Goal: Task Accomplishment & Management: Use online tool/utility

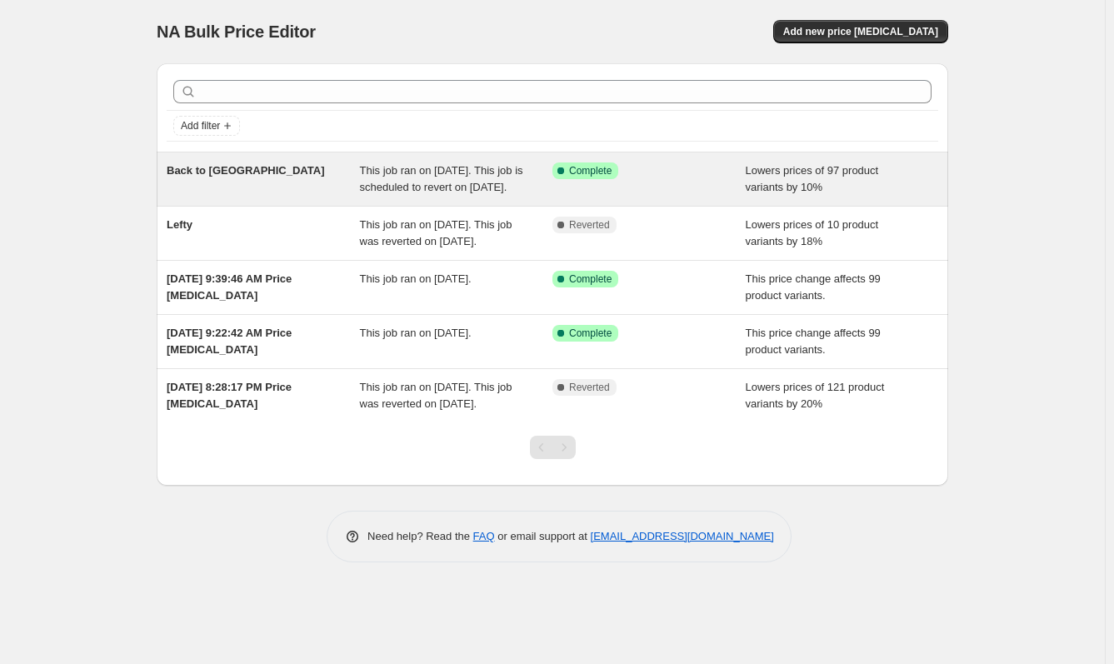
click at [836, 196] on div "Lowers prices of 97 product variants by 10%" at bounding box center [842, 178] width 193 height 33
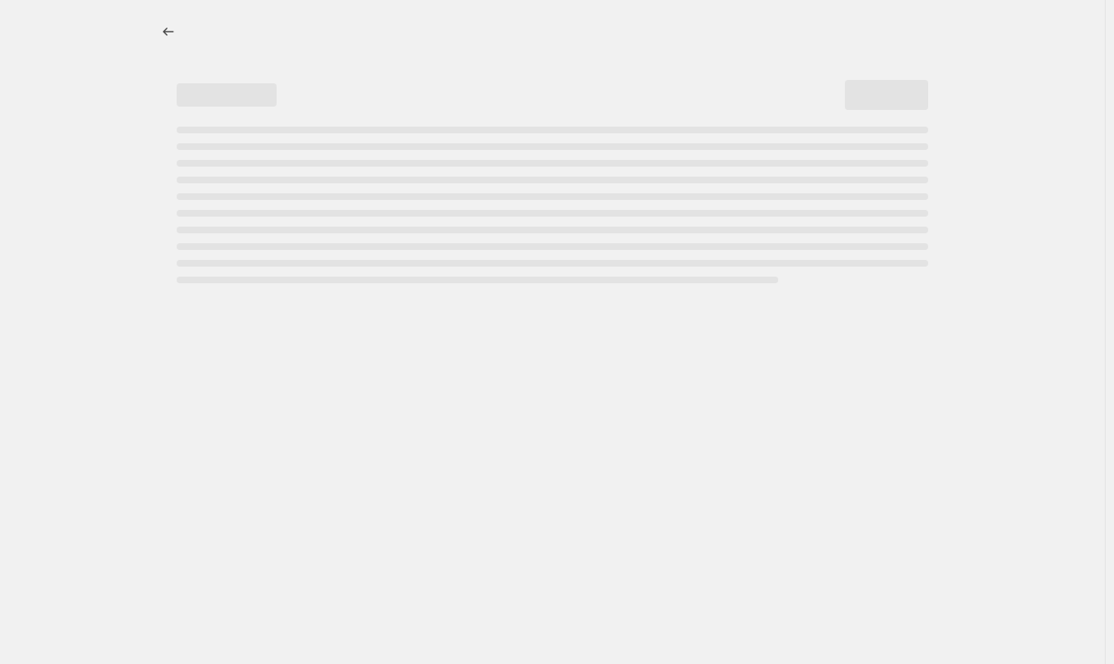
select select "percentage"
select select "collection"
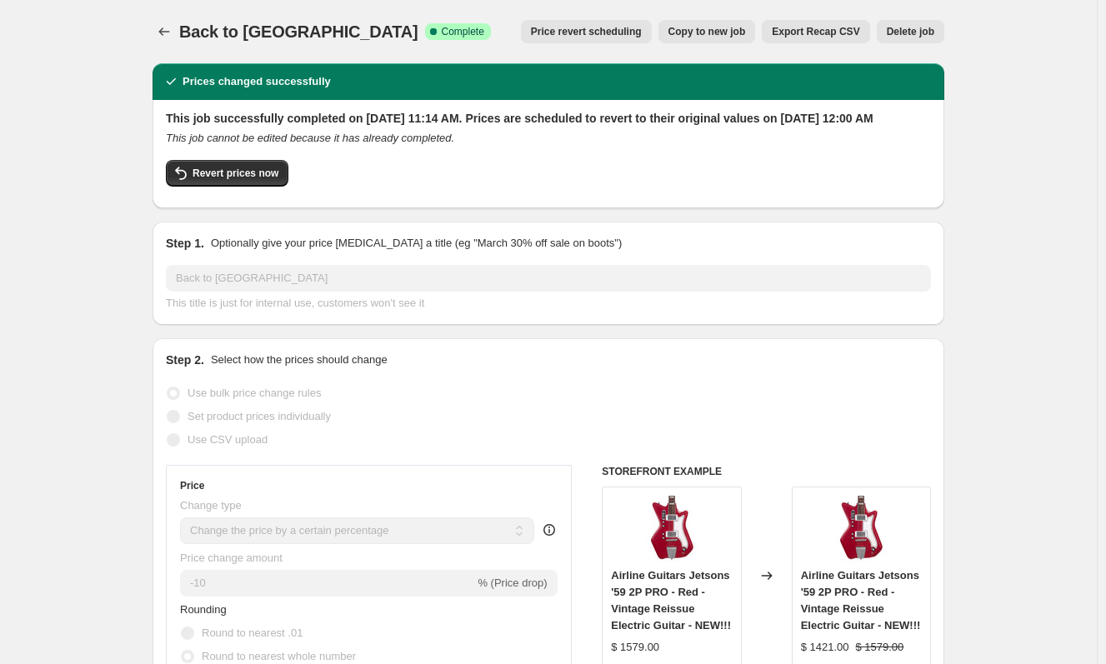
click at [924, 27] on span "Delete job" at bounding box center [909, 31] width 47 height 13
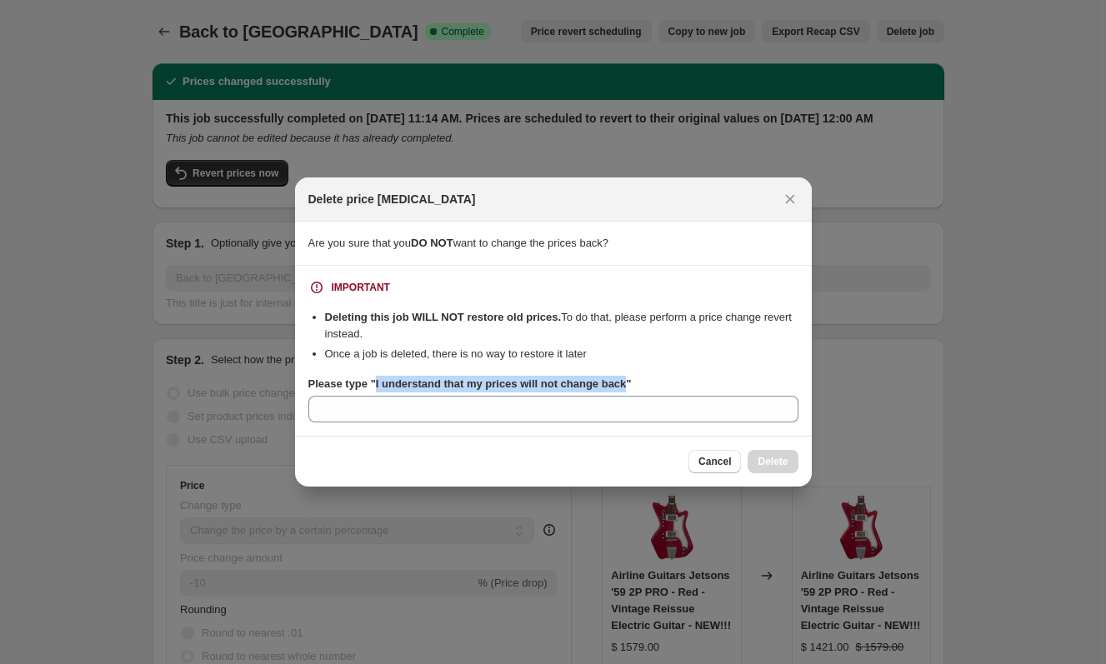
drag, startPoint x: 631, startPoint y: 383, endPoint x: 372, endPoint y: 393, distance: 259.3
click at [376, 384] on b "Please type "I understand that my prices will not change back"" at bounding box center [469, 383] width 323 height 12
copy b "I understand that my prices will not change back"
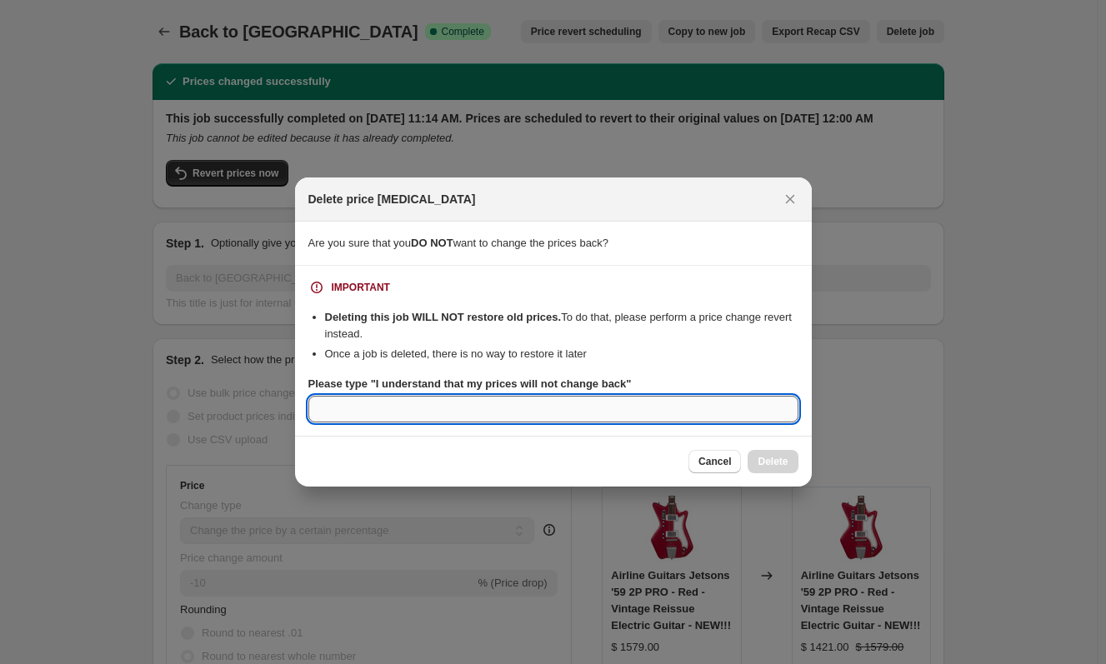
click at [368, 403] on input "Please type "I understand that my prices will not change back"" at bounding box center [553, 409] width 490 height 27
paste input "I understand that my prices will not change back"
type input "I understand that my prices will not change back"
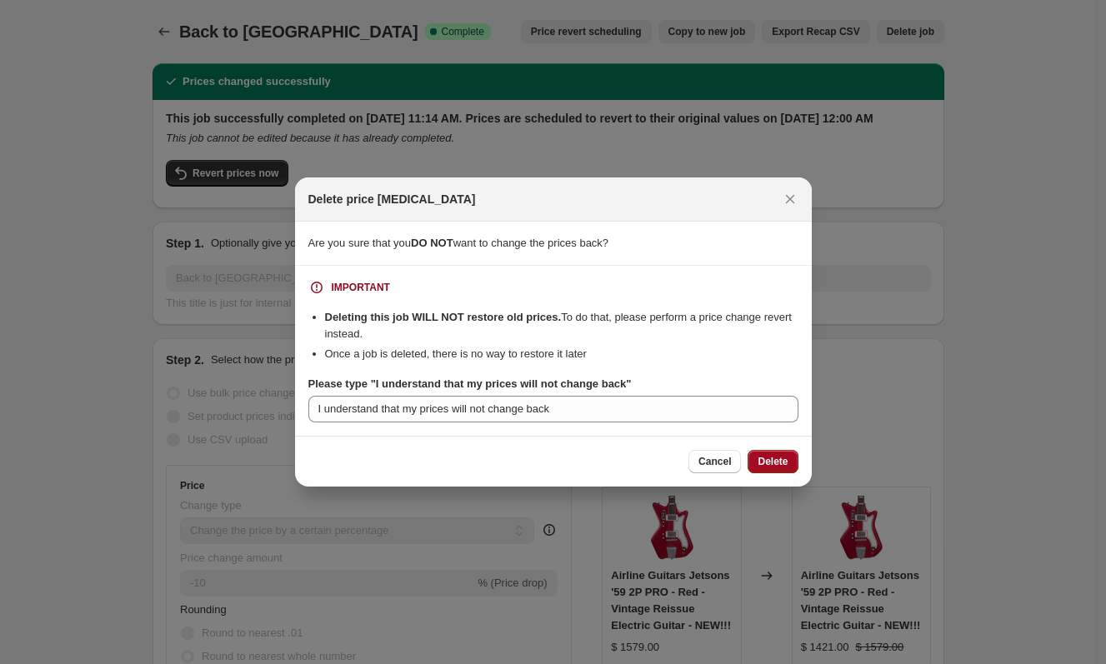
click at [767, 461] on span "Delete" at bounding box center [772, 461] width 30 height 13
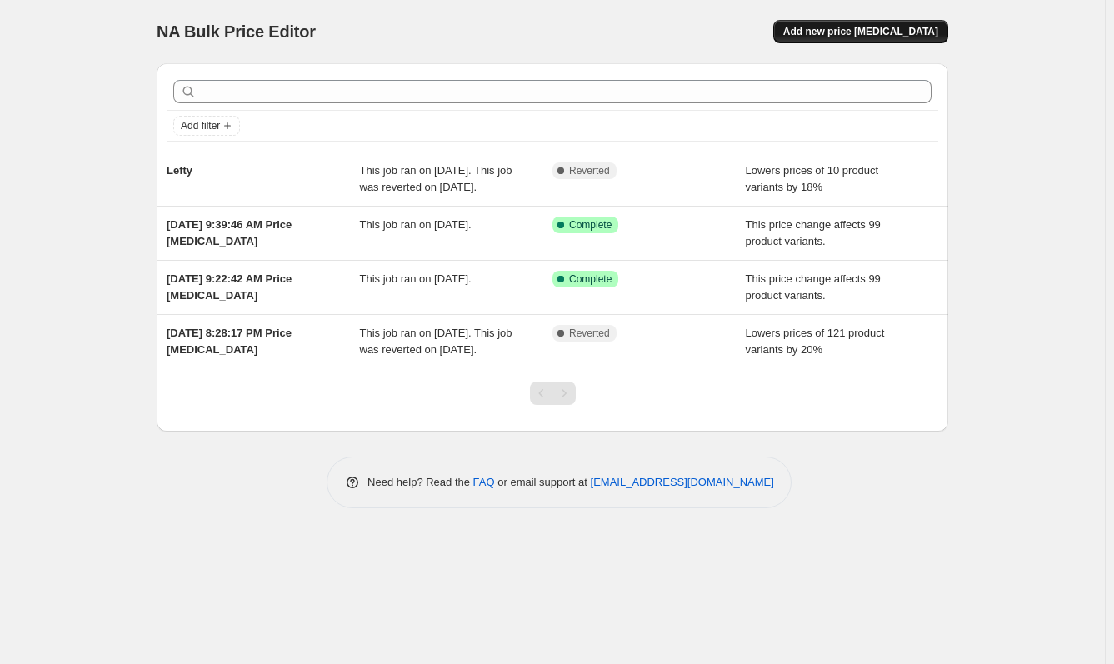
click at [887, 27] on span "Add new price [MEDICAL_DATA]" at bounding box center [860, 31] width 155 height 13
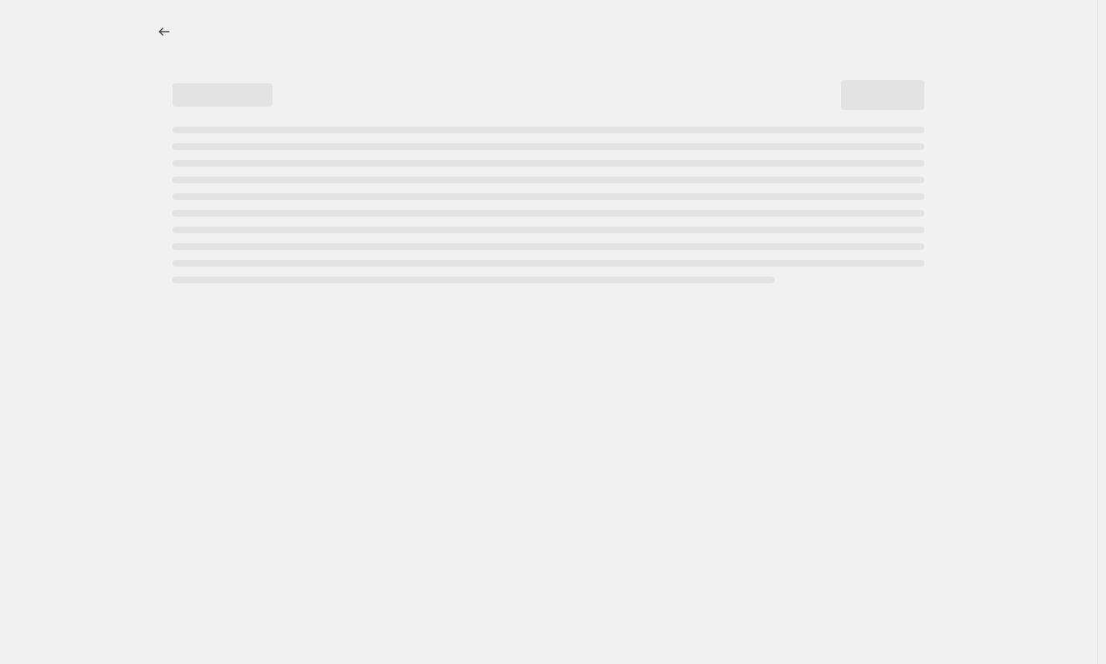
select select "percentage"
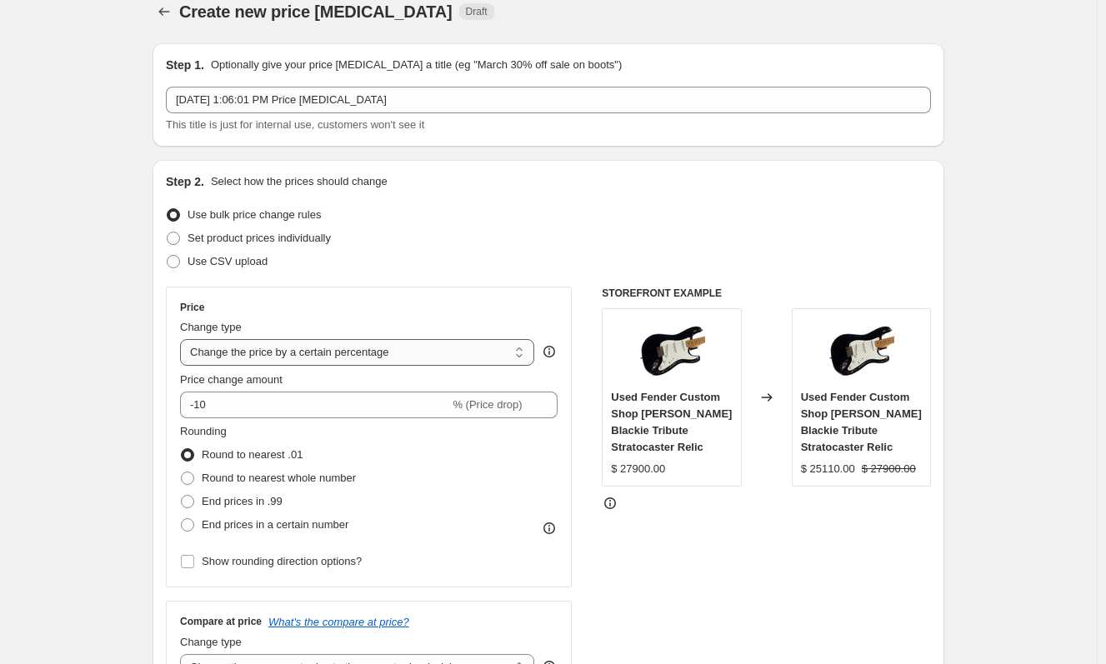
scroll to position [59, 0]
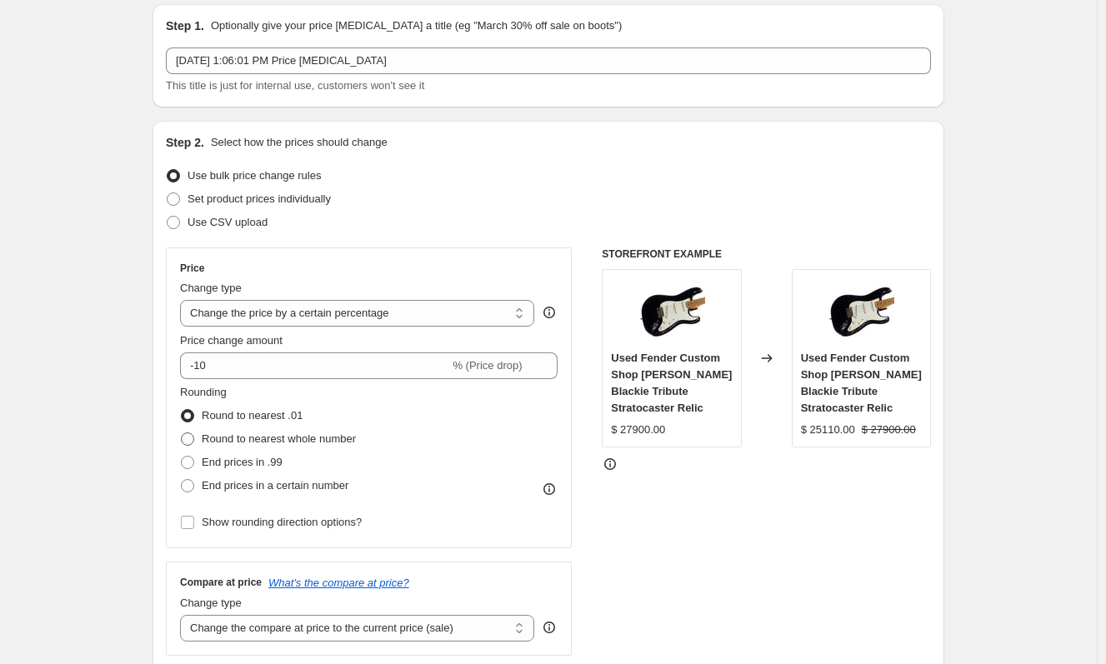
click at [194, 441] on span at bounding box center [187, 438] width 13 height 13
click at [182, 433] on input "Round to nearest whole number" at bounding box center [181, 432] width 1 height 1
radio input "true"
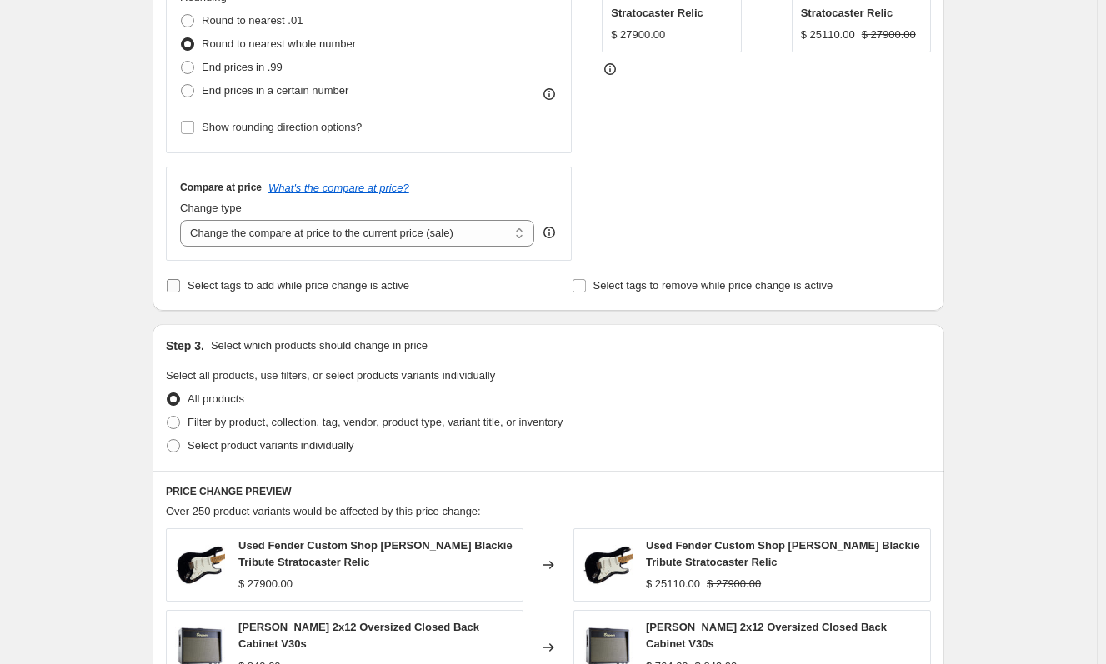
scroll to position [456, 0]
click at [227, 420] on span "Filter by product, collection, tag, vendor, product type, variant title, or inv…" at bounding box center [374, 420] width 375 height 12
click at [167, 415] on input "Filter by product, collection, tag, vendor, product type, variant title, or inv…" at bounding box center [167, 414] width 1 height 1
radio input "true"
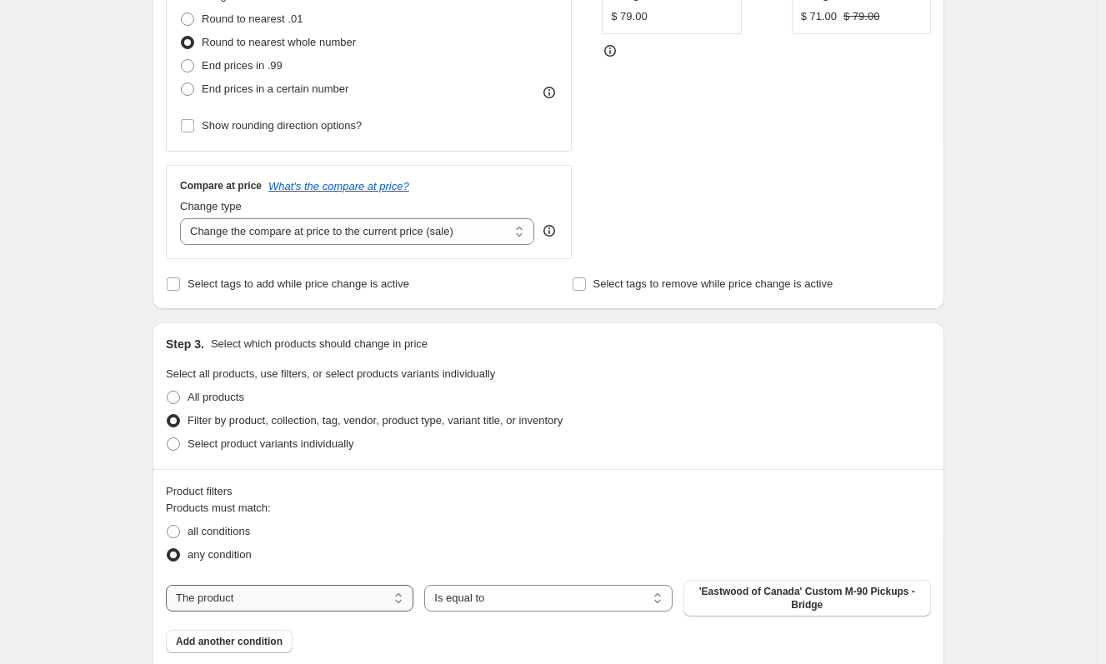
click at [378, 604] on select "The product The product's collection The product's tag The product's vendor The…" at bounding box center [289, 598] width 247 height 27
select select "collection"
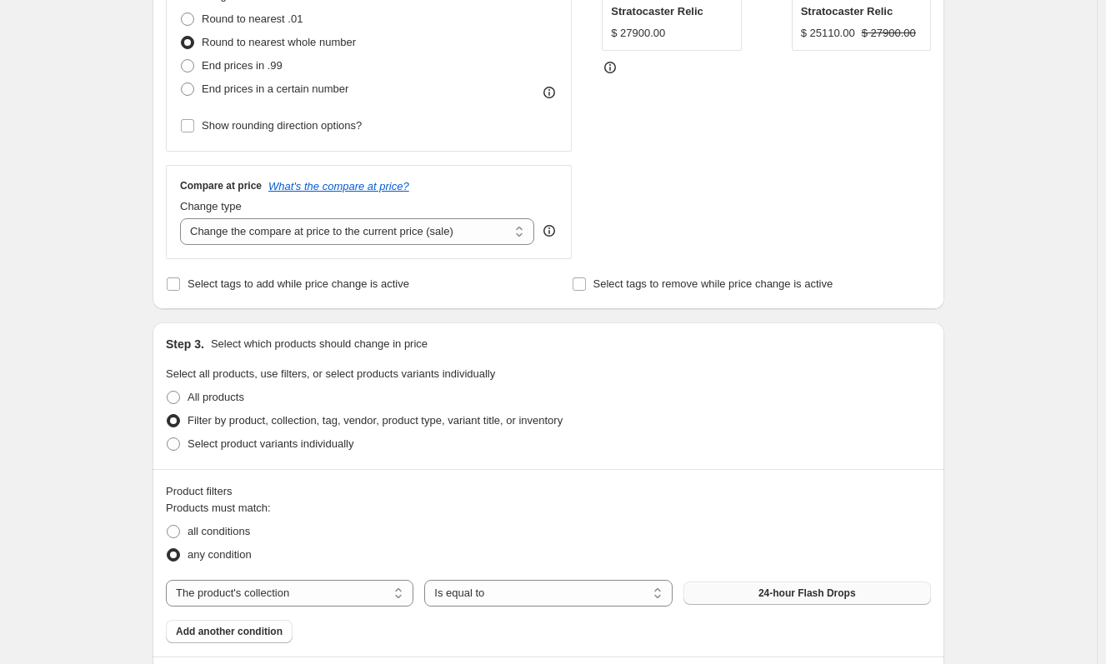
click at [751, 592] on button "24-hour Flash Drops" at bounding box center [806, 593] width 247 height 23
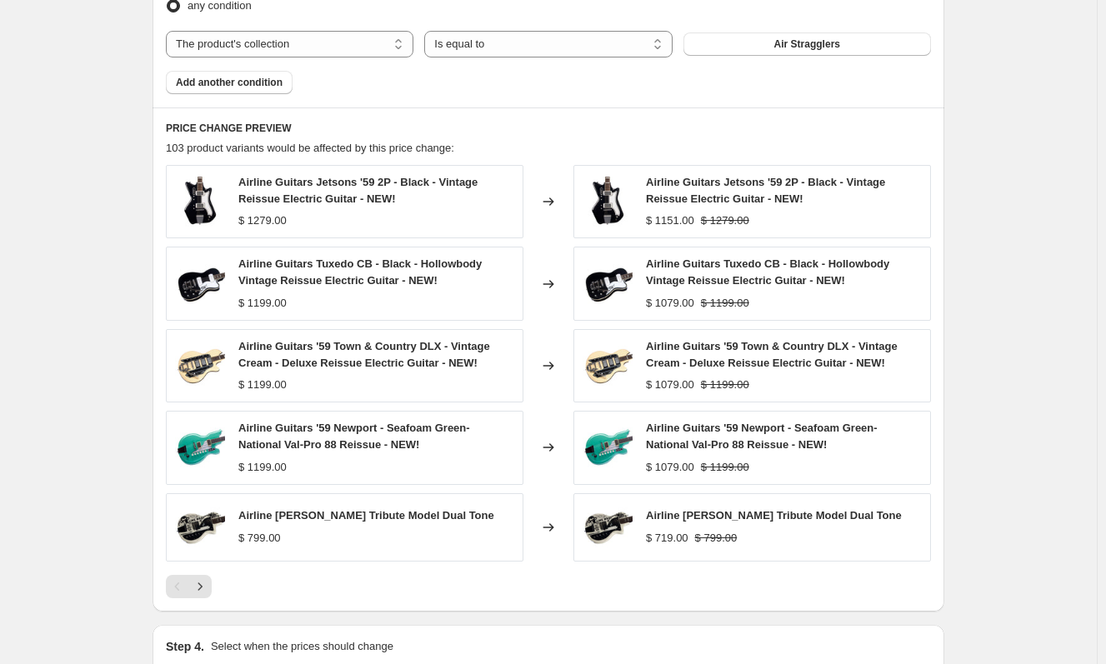
scroll to position [1208, 0]
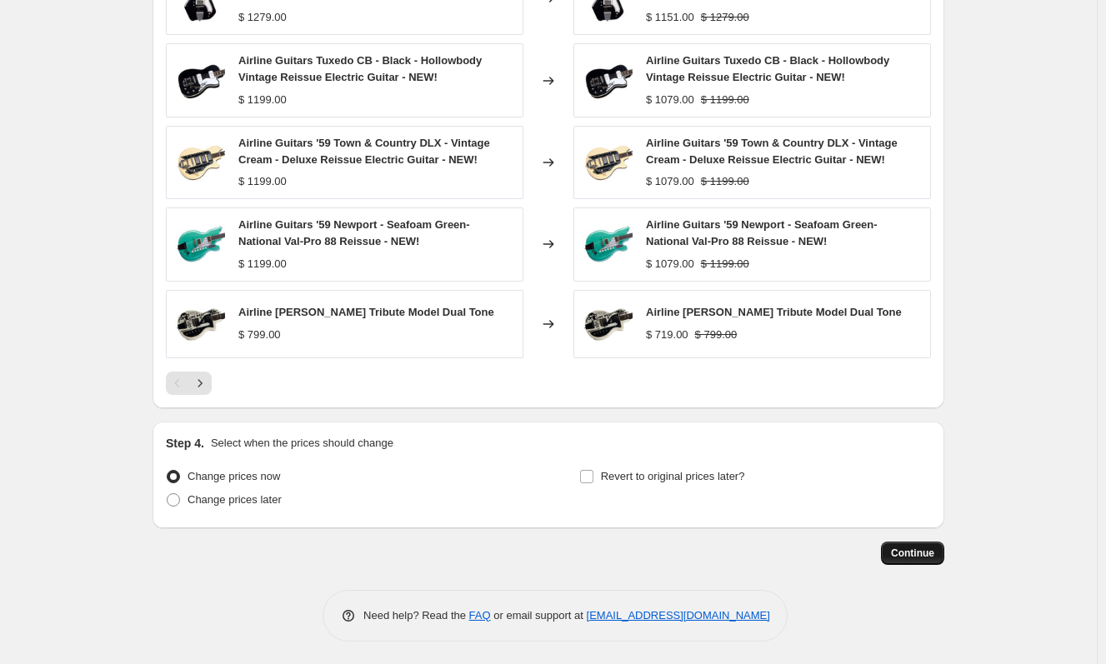
click at [900, 549] on span "Continue" at bounding box center [912, 553] width 43 height 13
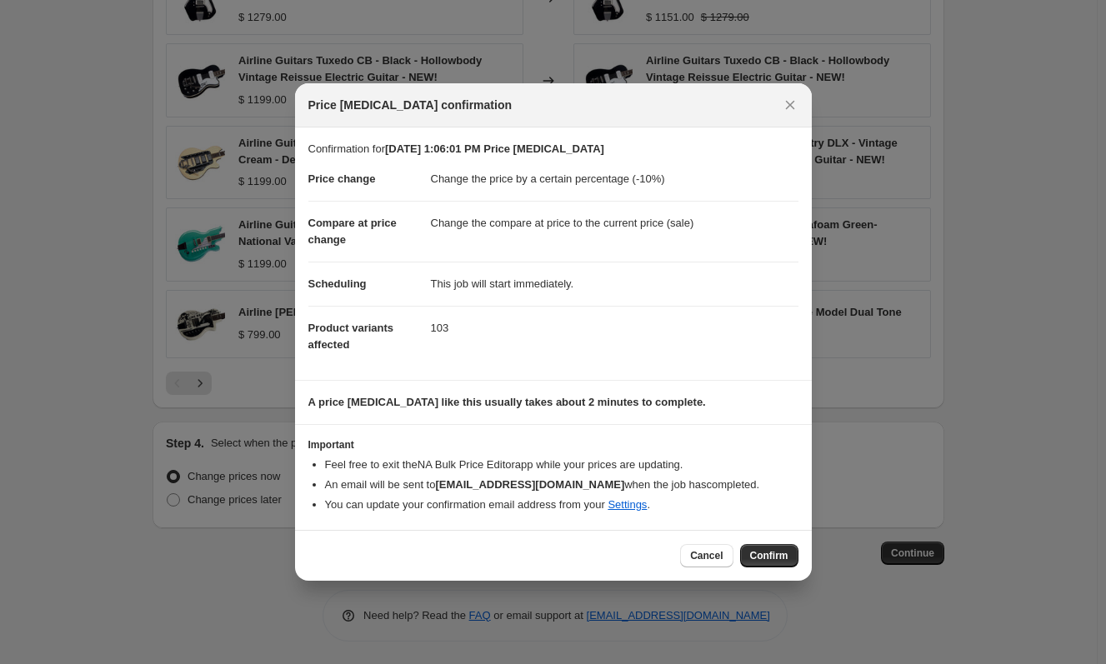
click at [767, 554] on span "Confirm" at bounding box center [769, 555] width 38 height 13
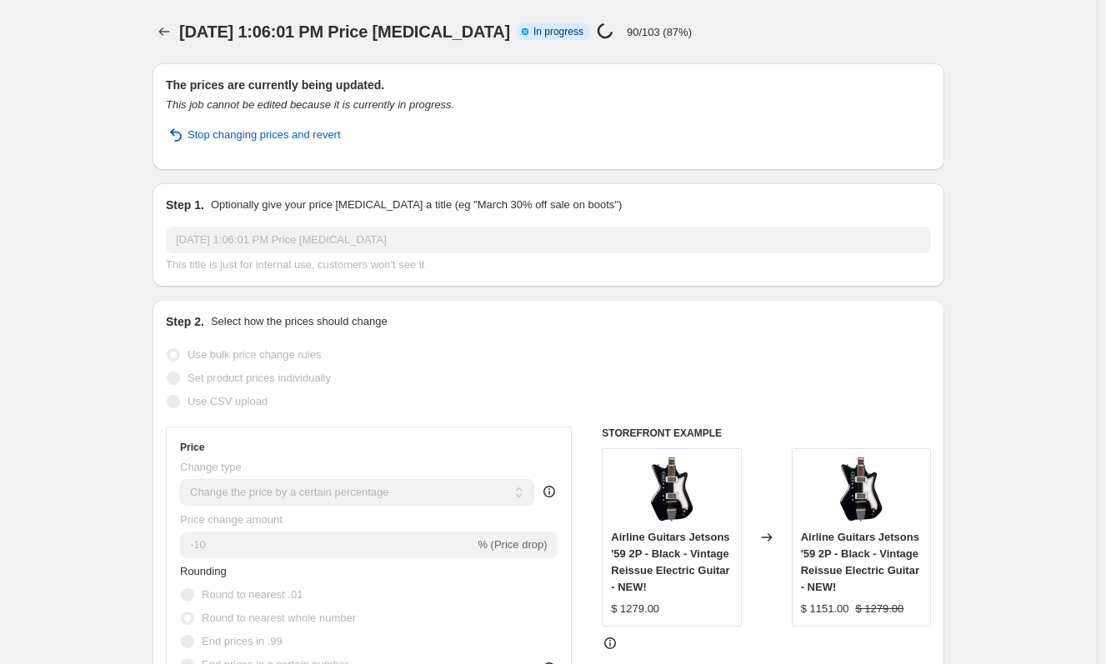
select select "percentage"
select select "collection"
